Goal: Find specific page/section: Find specific page/section

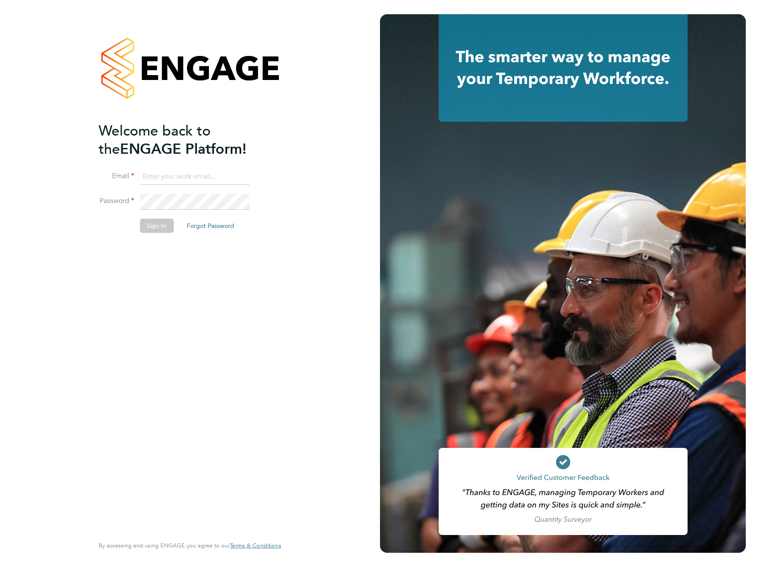
type input "James.Archer@vistry.co.uk"
drag, startPoint x: 269, startPoint y: 301, endPoint x: 240, endPoint y: 283, distance: 34.3
click at [269, 300] on div "Welcome back to the ENGAGE Platform! Email James.Archer@vistry.co.uk Password S…" at bounding box center [185, 328] width 173 height 413
click at [161, 230] on button "Sign In" at bounding box center [157, 226] width 34 height 14
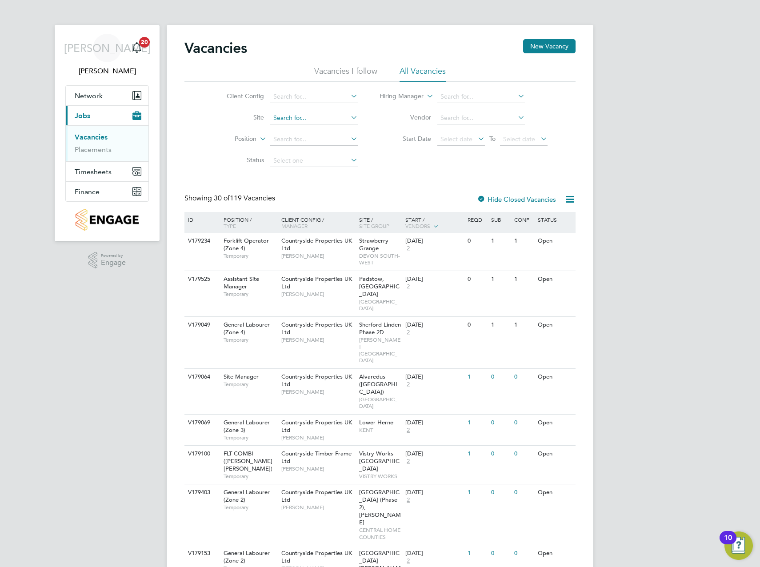
click at [301, 120] on input at bounding box center [314, 118] width 88 height 12
click at [305, 137] on li "Padstow, Best wood" at bounding box center [313, 143] width 88 height 12
type input "Padstow, [GEOGRAPHIC_DATA]"
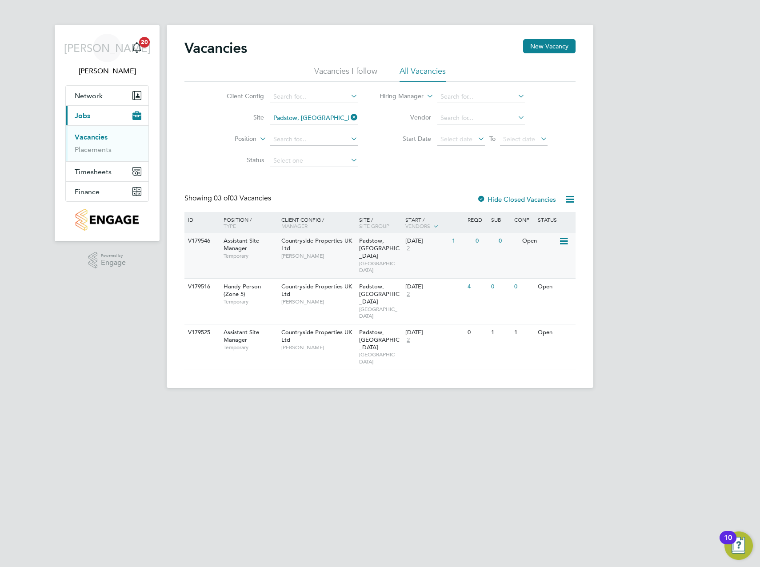
click at [434, 247] on div "[DATE] 2" at bounding box center [426, 245] width 47 height 24
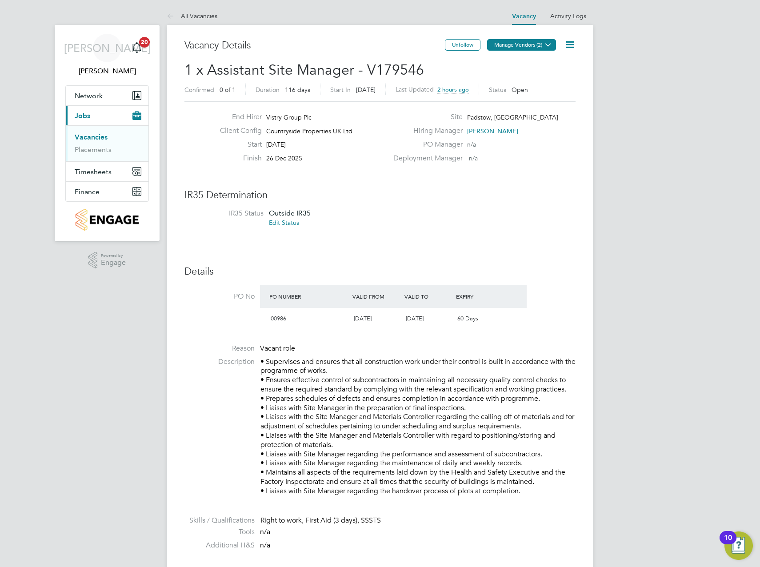
click at [541, 40] on button "Manage Vendors (2)" at bounding box center [521, 45] width 69 height 12
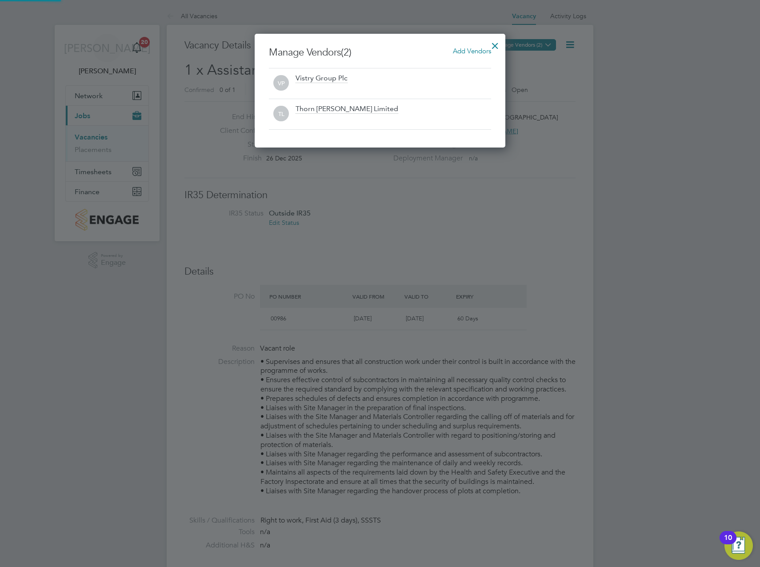
scroll to position [114, 251]
click at [494, 44] on div at bounding box center [495, 44] width 16 height 16
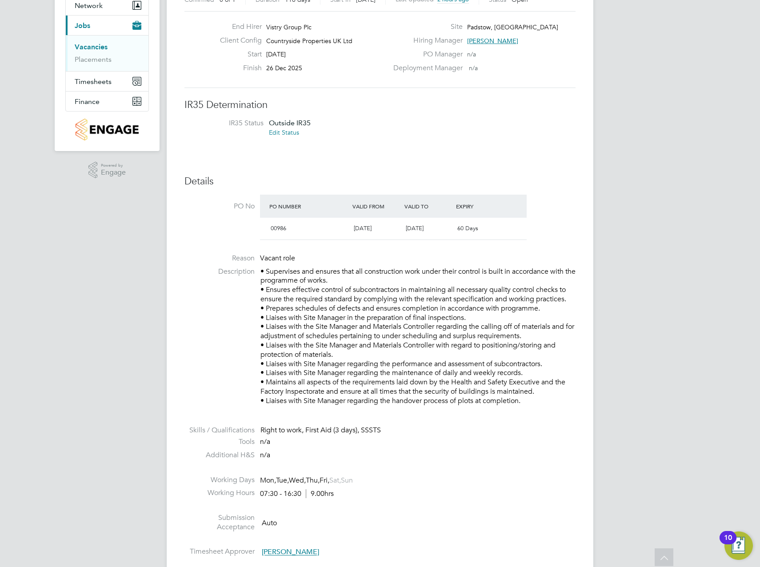
scroll to position [0, 0]
